Goal: Transaction & Acquisition: Download file/media

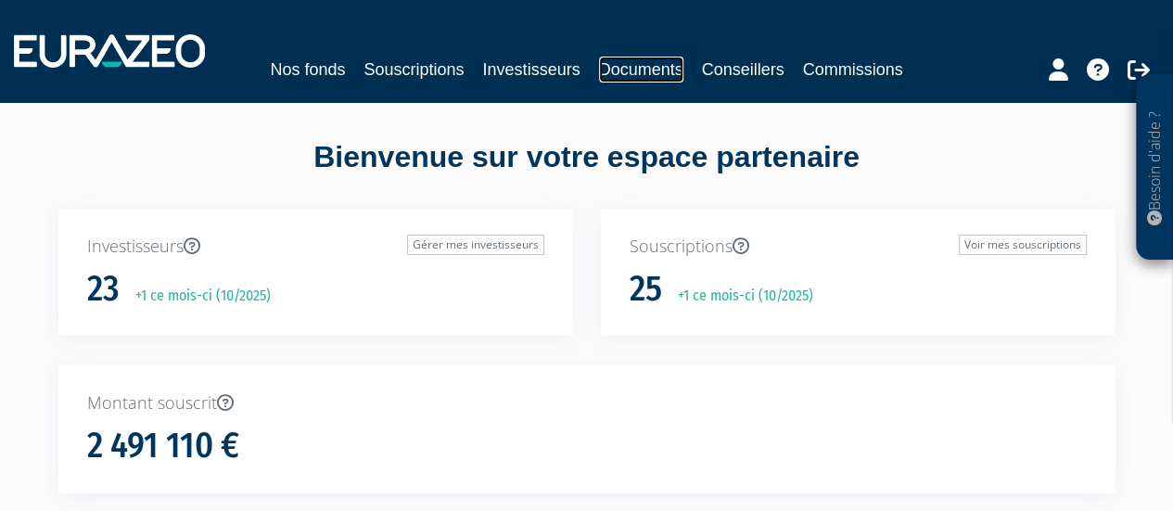
click at [627, 70] on link "Documents" at bounding box center [641, 70] width 84 height 26
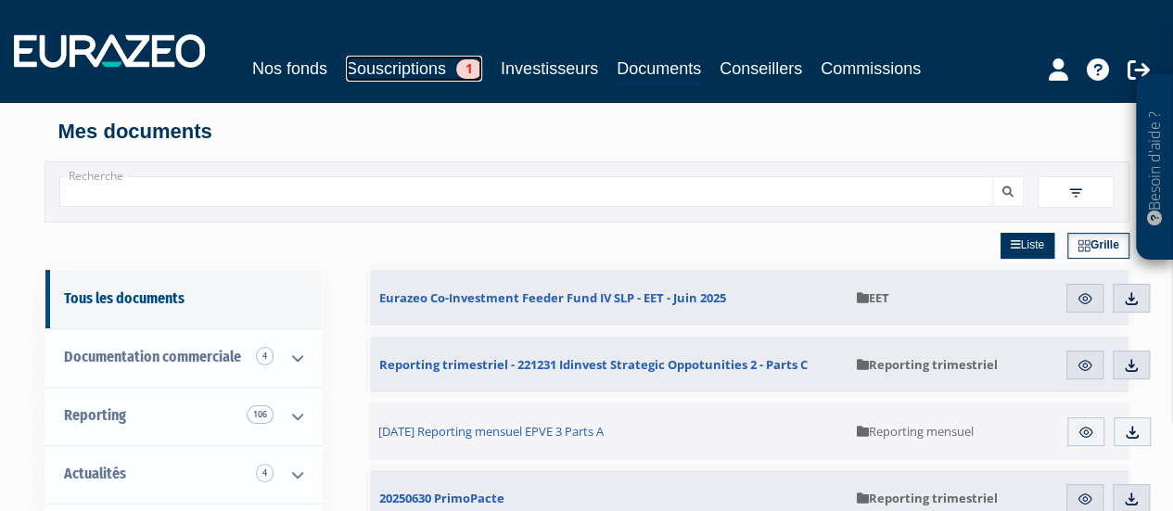
click at [463, 64] on span "1" at bounding box center [469, 68] width 26 height 19
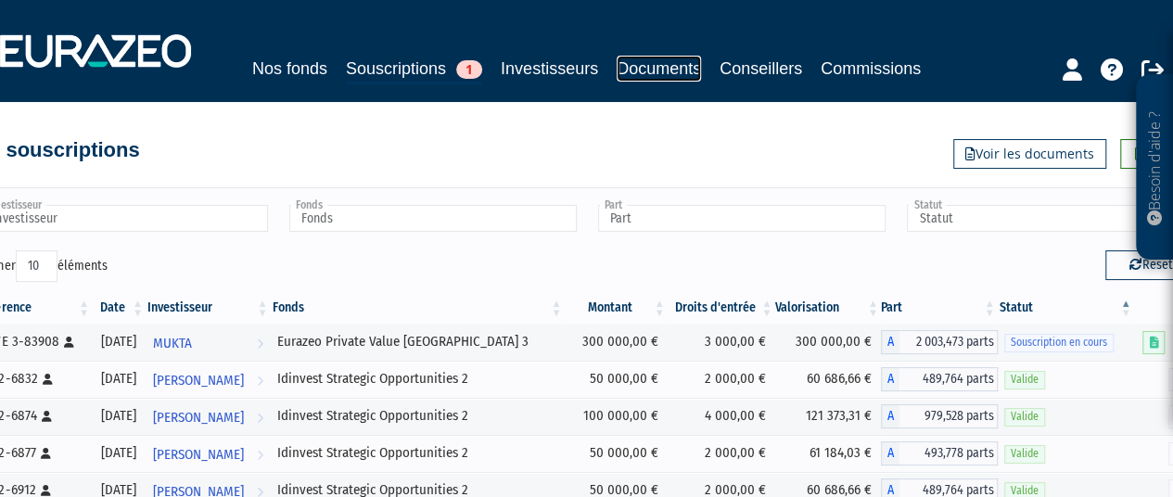
click at [653, 71] on link "Documents" at bounding box center [659, 69] width 84 height 26
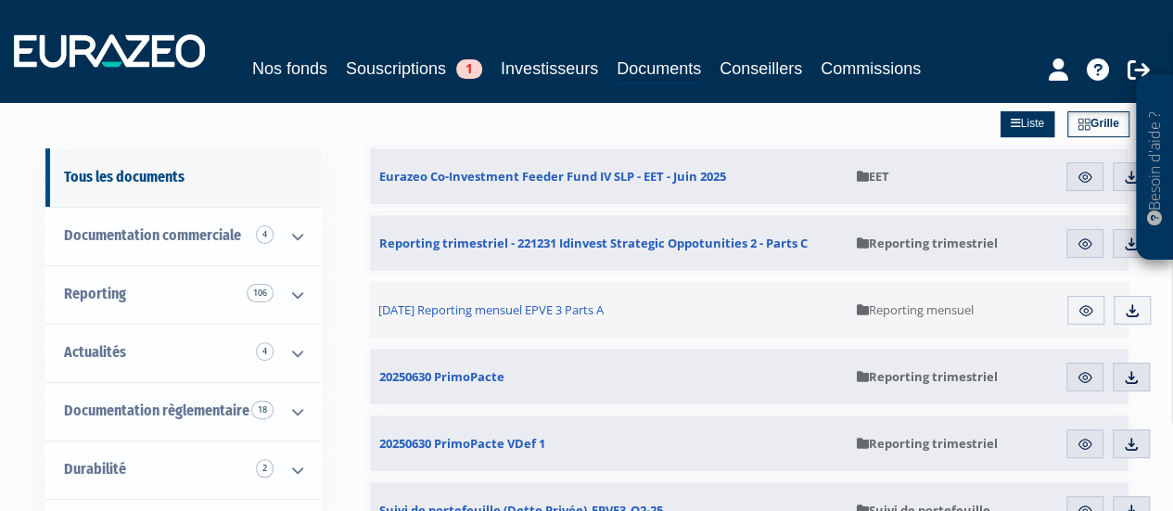
scroll to position [93, 0]
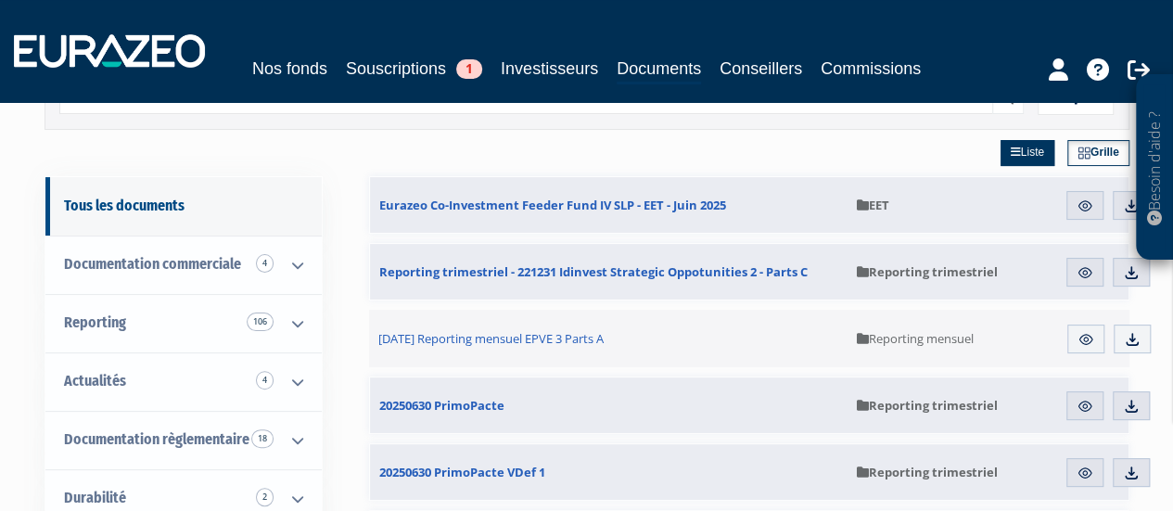
click at [716, 156] on div "Liste Grille" at bounding box center [749, 153] width 761 height 46
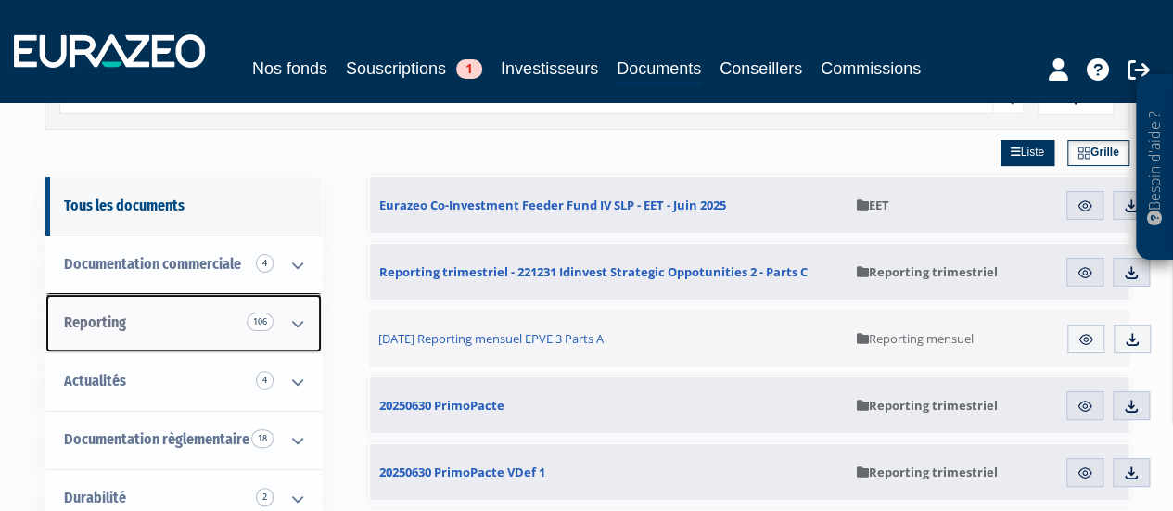
click at [202, 314] on link "Reporting 106" at bounding box center [183, 323] width 276 height 58
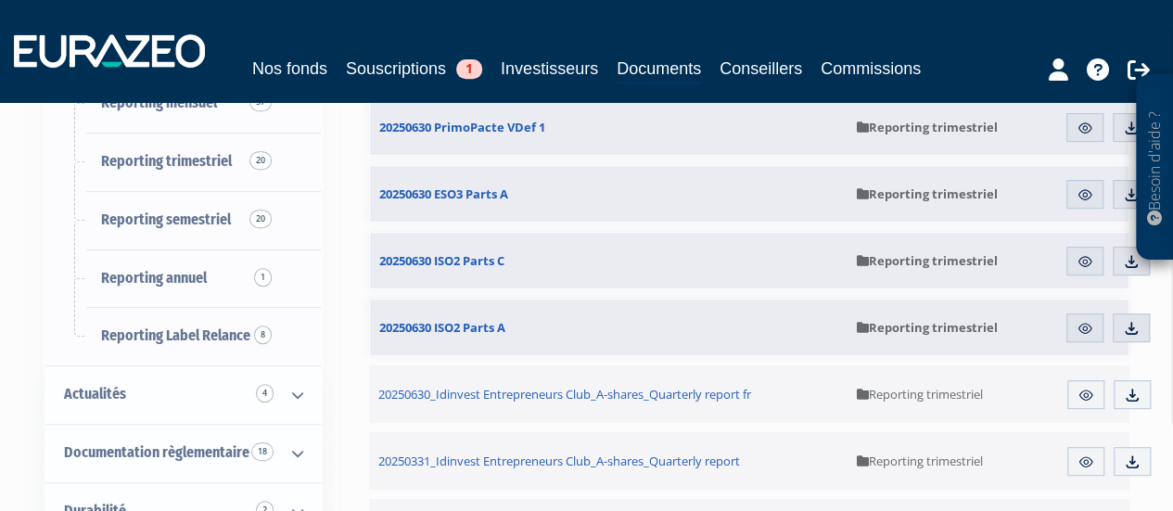
scroll to position [464, 0]
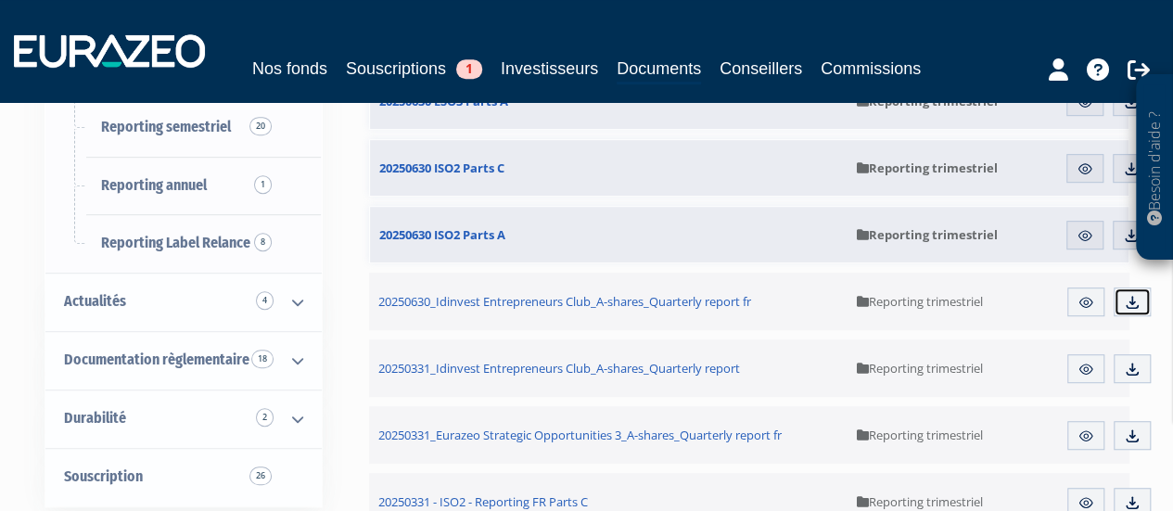
click at [1137, 304] on img at bounding box center [1132, 302] width 17 height 17
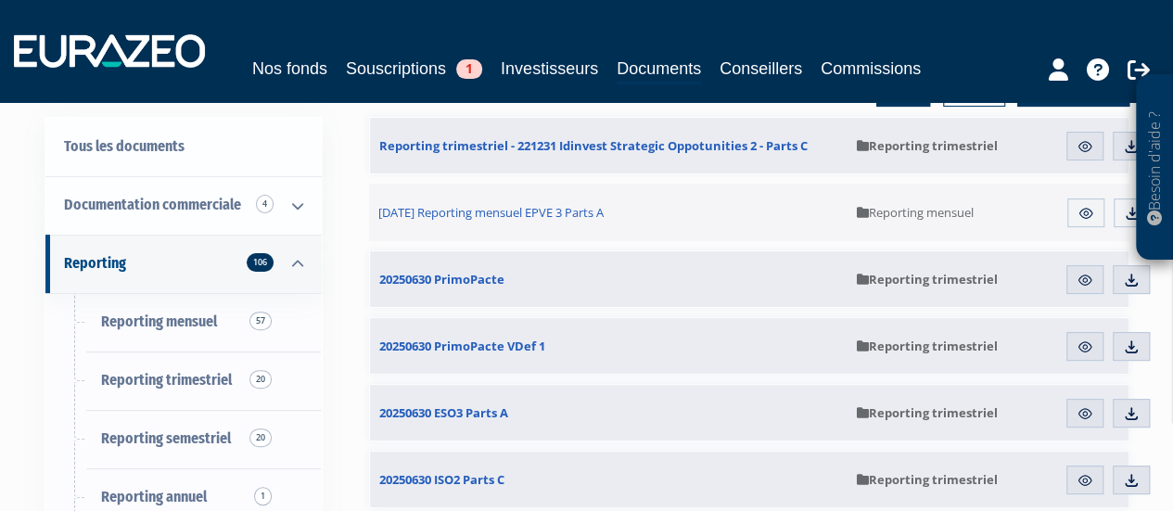
scroll to position [0, 0]
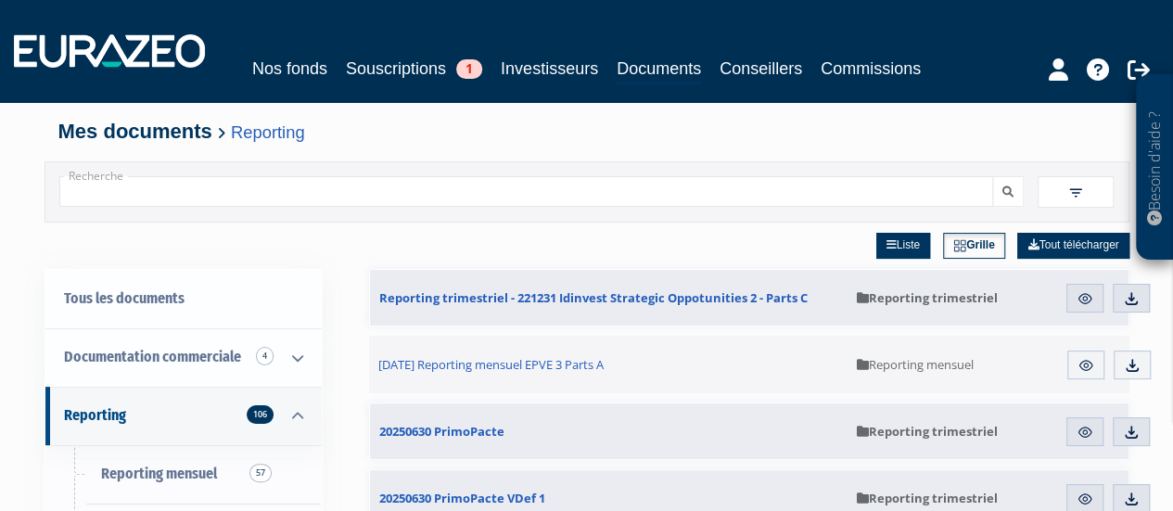
click at [215, 187] on input "Recherche" at bounding box center [526, 191] width 935 height 31
click at [992, 176] on button "submit" at bounding box center [1008, 191] width 32 height 31
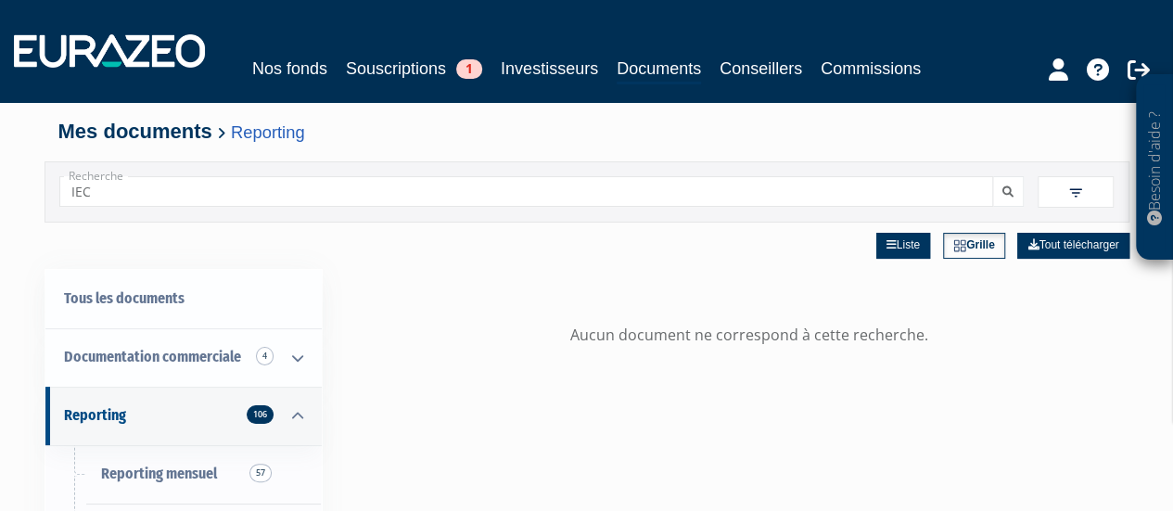
click at [184, 183] on input "IEC" at bounding box center [526, 191] width 935 height 31
type input "Idinvest entrepreneur"
click at [992, 176] on button "submit" at bounding box center [1008, 191] width 32 height 31
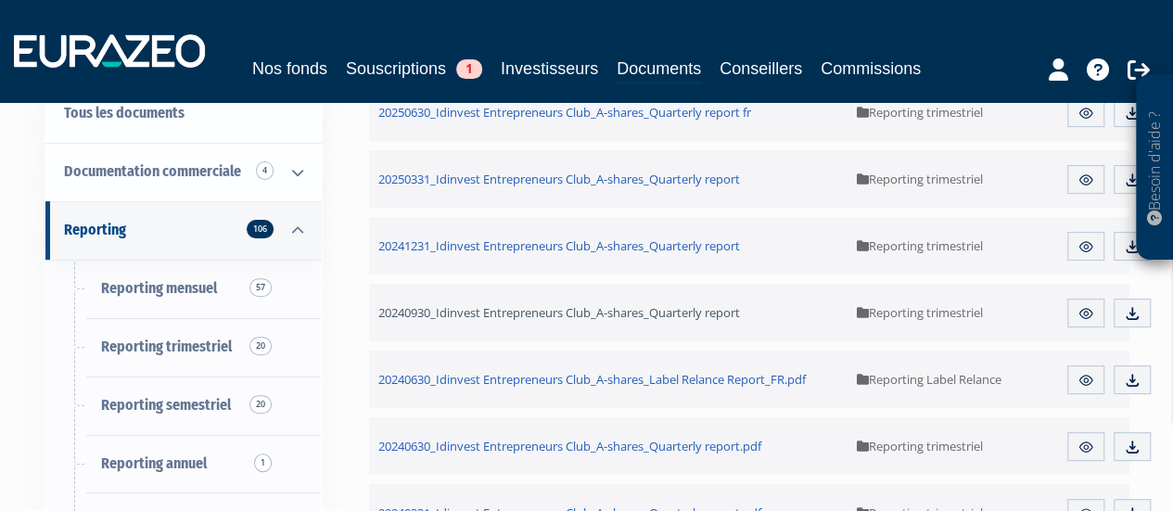
scroll to position [186, 0]
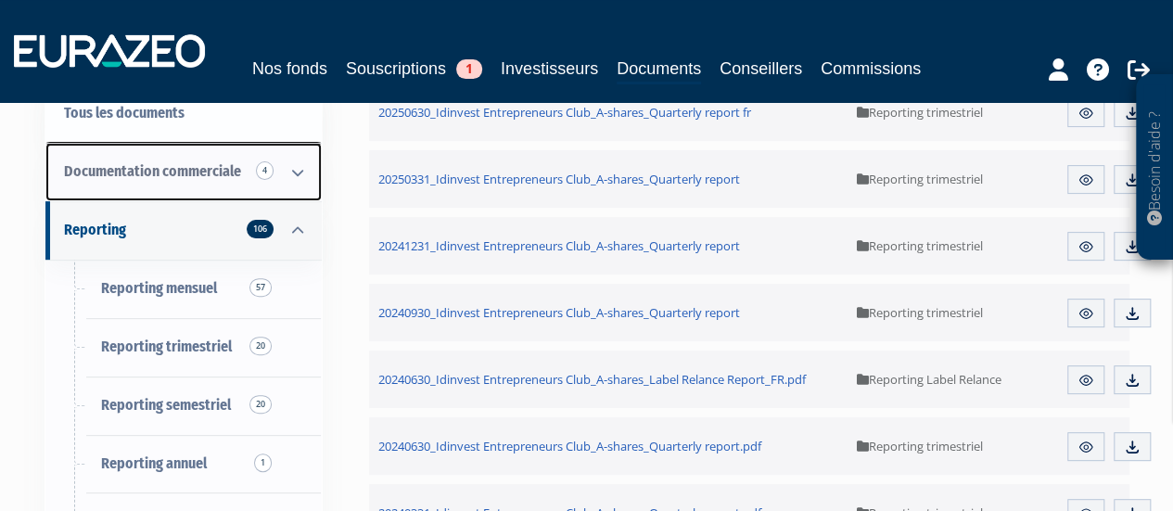
click at [134, 172] on span "Documentation commerciale 4" at bounding box center [152, 171] width 177 height 18
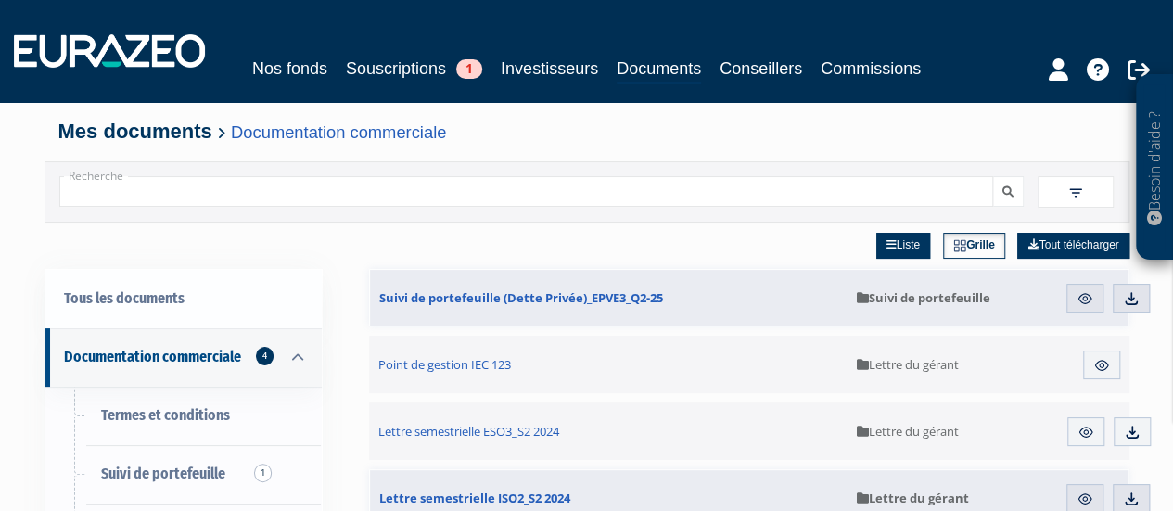
click at [413, 179] on input "Recherche" at bounding box center [526, 191] width 935 height 31
type input "i"
click at [896, 242] on link "Liste" at bounding box center [904, 246] width 54 height 26
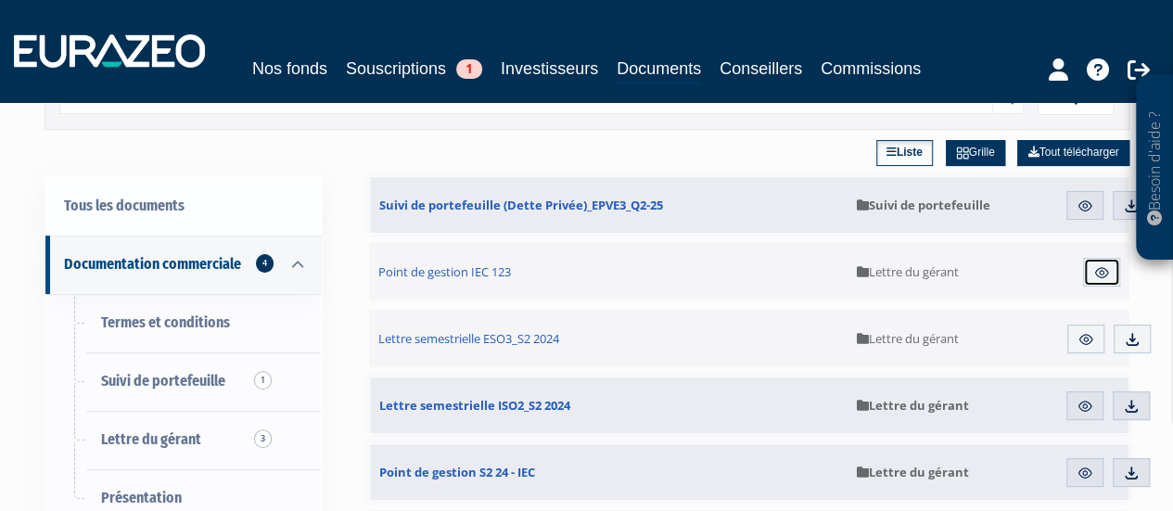
click at [1094, 268] on img at bounding box center [1102, 272] width 17 height 17
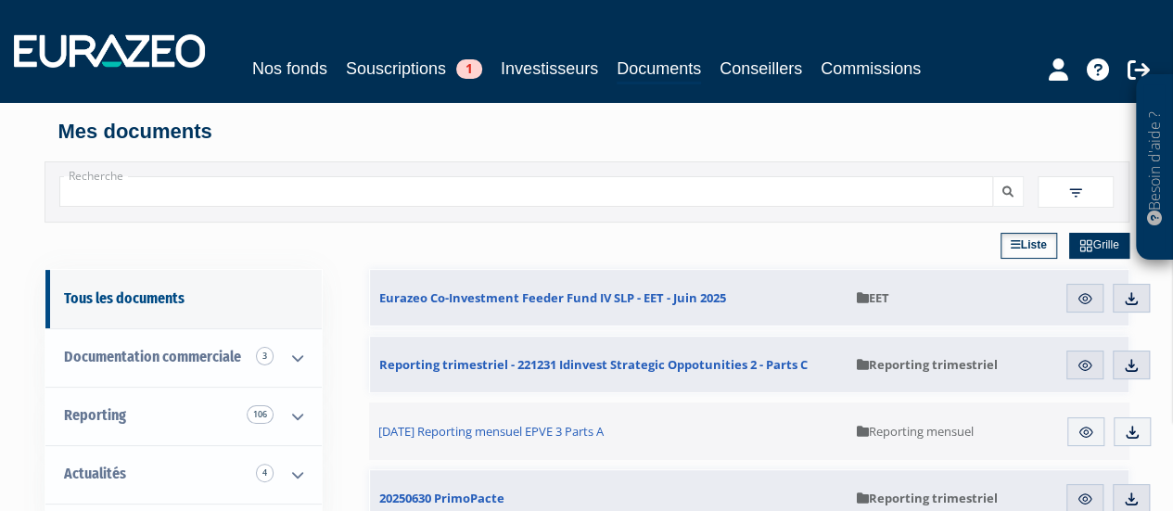
click at [135, 184] on input "Recherche" at bounding box center [526, 191] width 935 height 31
type input "idinvest entrepreneur"
click at [992, 176] on button "submit" at bounding box center [1008, 191] width 32 height 31
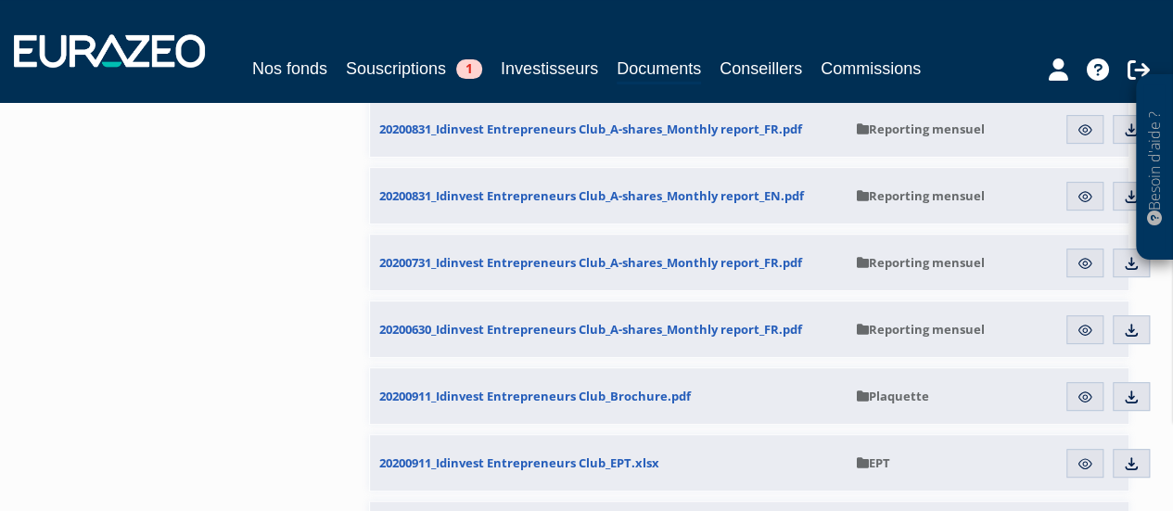
scroll to position [3803, 0]
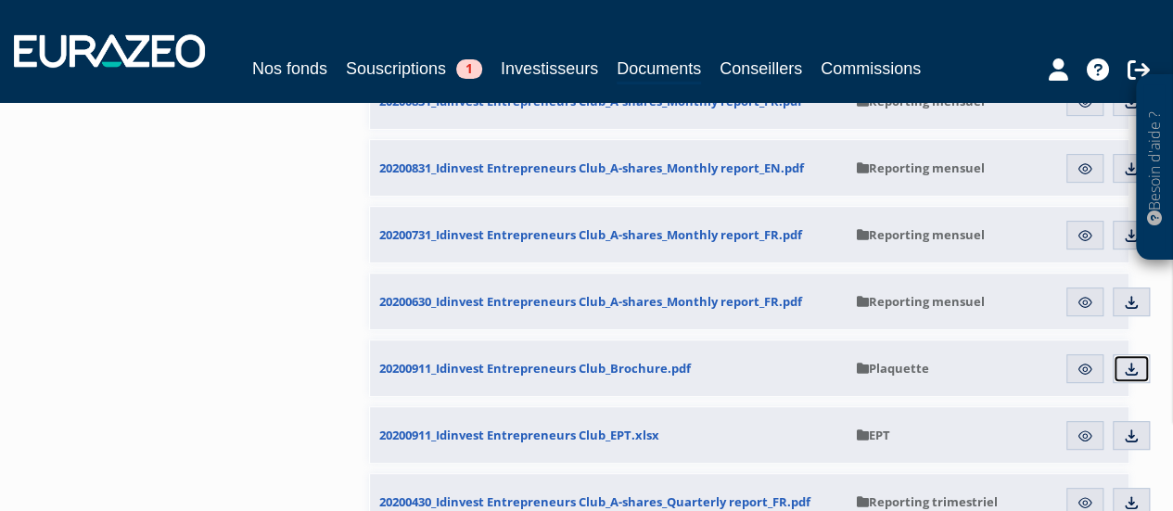
click at [1123, 364] on img at bounding box center [1131, 369] width 17 height 17
